Goal: Task Accomplishment & Management: Manage account settings

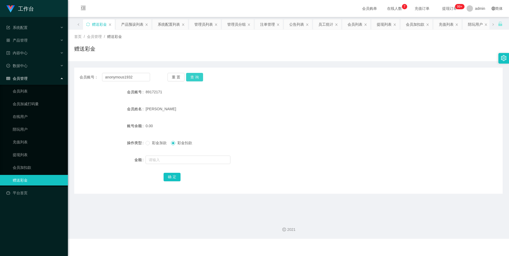
type input "anonymous1932"
click at [192, 77] on button "查 询" at bounding box center [194, 77] width 17 height 8
click at [185, 161] on input "text" at bounding box center [188, 160] width 85 height 8
type input "100"
click at [178, 175] on button "确 定" at bounding box center [172, 177] width 17 height 8
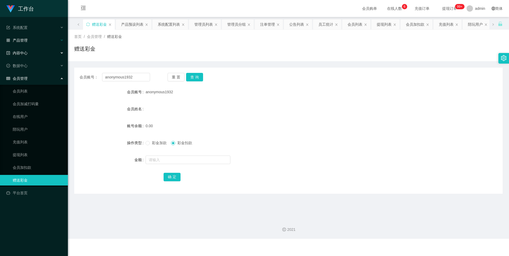
click at [42, 37] on div "产品管理" at bounding box center [34, 40] width 68 height 11
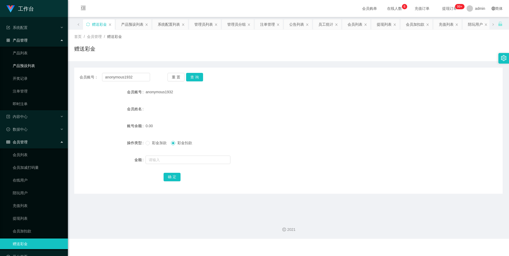
click at [47, 65] on link "产品预设列表" at bounding box center [38, 65] width 51 height 11
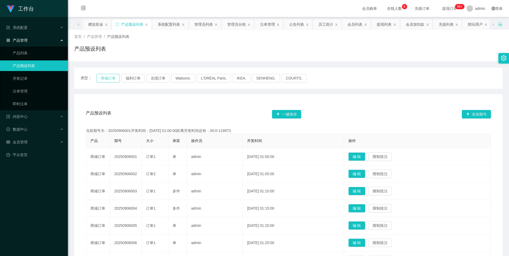
click at [95, 77] on span "类型：" at bounding box center [89, 78] width 16 height 8
click at [99, 77] on button "商城订单" at bounding box center [108, 78] width 23 height 8
click at [23, 147] on div "会员管理" at bounding box center [34, 142] width 68 height 11
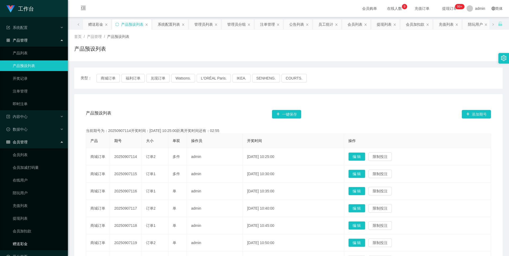
click at [27, 244] on link "赠送彩金" at bounding box center [38, 244] width 51 height 11
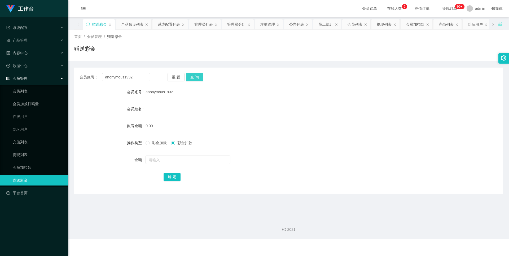
click at [196, 80] on button "查 询" at bounding box center [194, 77] width 17 height 8
click at [152, 147] on div "彩金加款 彩金扣款" at bounding box center [271, 143] width 250 height 11
click at [168, 162] on input "text" at bounding box center [188, 160] width 85 height 8
type input "100"
click at [170, 177] on button "确 定" at bounding box center [172, 177] width 17 height 8
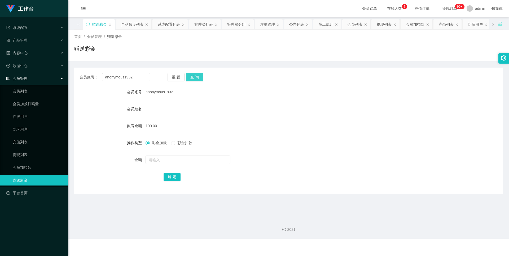
click at [188, 75] on button "查 询" at bounding box center [194, 77] width 17 height 8
click at [198, 79] on button "查 询" at bounding box center [194, 77] width 17 height 8
click at [204, 80] on div "重 置 查 询" at bounding box center [203, 77] width 71 height 8
click at [198, 79] on button "查 询" at bounding box center [194, 77] width 17 height 8
drag, startPoint x: 197, startPoint y: 82, endPoint x: 197, endPoint y: 76, distance: 5.8
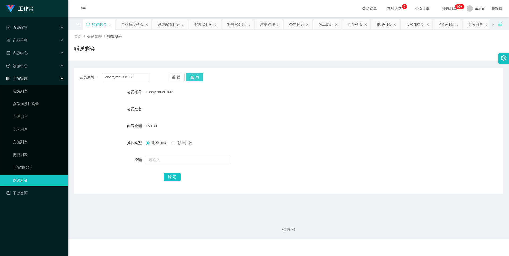
click at [197, 77] on div "会员账号： anonymous1932 重 置 查 询 会员账号 anonymous1932 会员姓名 账号余额 150.00 操作类型 彩金加款 彩金扣款 …" at bounding box center [288, 131] width 428 height 126
click at [197, 76] on button "查 询" at bounding box center [194, 77] width 17 height 8
click at [28, 152] on link "提现列表" at bounding box center [38, 155] width 51 height 11
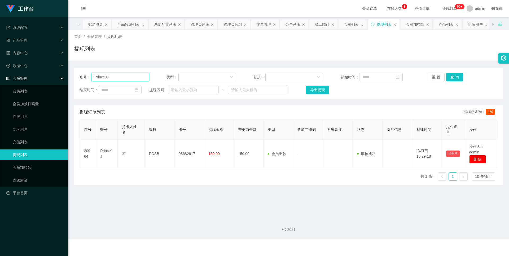
drag, startPoint x: 133, startPoint y: 76, endPoint x: 50, endPoint y: 76, distance: 83.0
click at [50, 76] on section "工作台 系统配置 产品管理 产品列表 产品预设列表 开奖记录 注单管理 即时注单 内容中心 站内信 公告列表 活动列表 数据中心 员工统计 团队统计 会员管理…" at bounding box center [254, 119] width 509 height 239
paste input "anonymous1932"
type input "anonymous1932"
click at [453, 77] on button "查 询" at bounding box center [454, 77] width 17 height 8
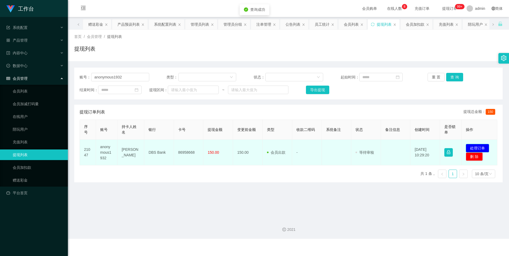
click at [477, 149] on button "处理订单" at bounding box center [477, 148] width 23 height 8
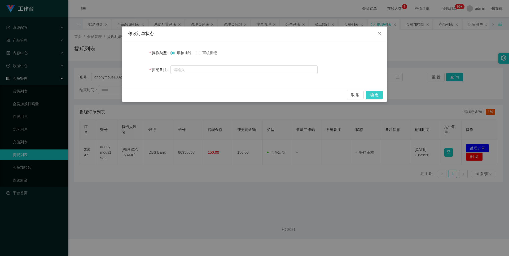
click at [373, 94] on button "确 定" at bounding box center [374, 95] width 17 height 8
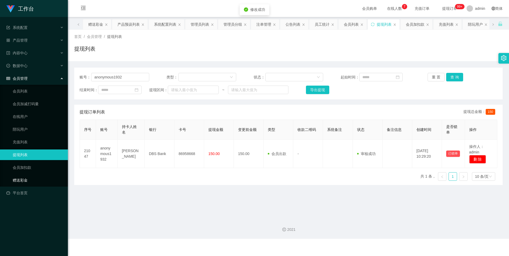
drag, startPoint x: 23, startPoint y: 175, endPoint x: 29, endPoint y: 180, distance: 7.6
click at [23, 175] on link "赠送彩金" at bounding box center [38, 180] width 51 height 11
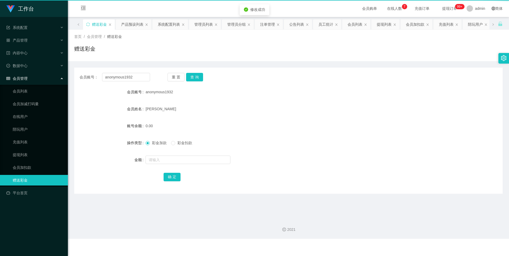
click at [33, 180] on link "赠送彩金" at bounding box center [38, 180] width 51 height 11
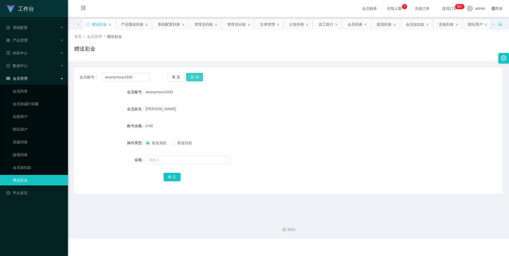
click at [201, 80] on button "查 询" at bounding box center [194, 77] width 17 height 8
